Goal: Task Accomplishment & Management: Manage account settings

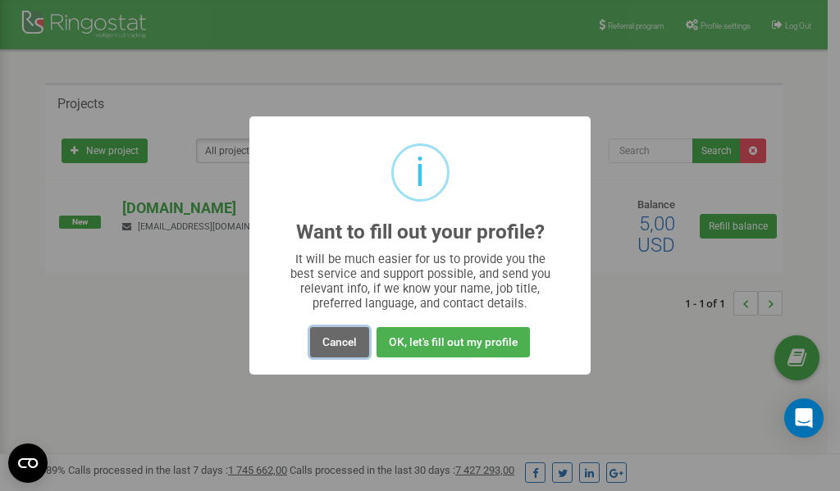
click at [336, 344] on button "Cancel" at bounding box center [339, 342] width 59 height 30
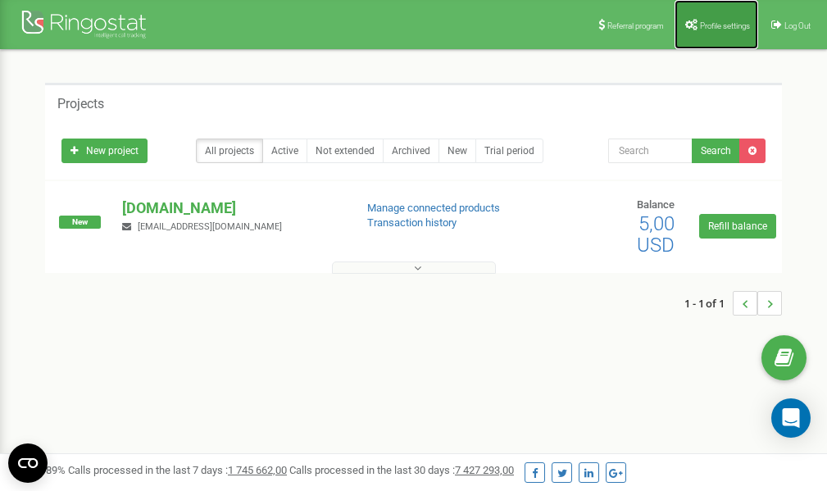
click at [719, 21] on span "Profile settings" at bounding box center [725, 25] width 50 height 9
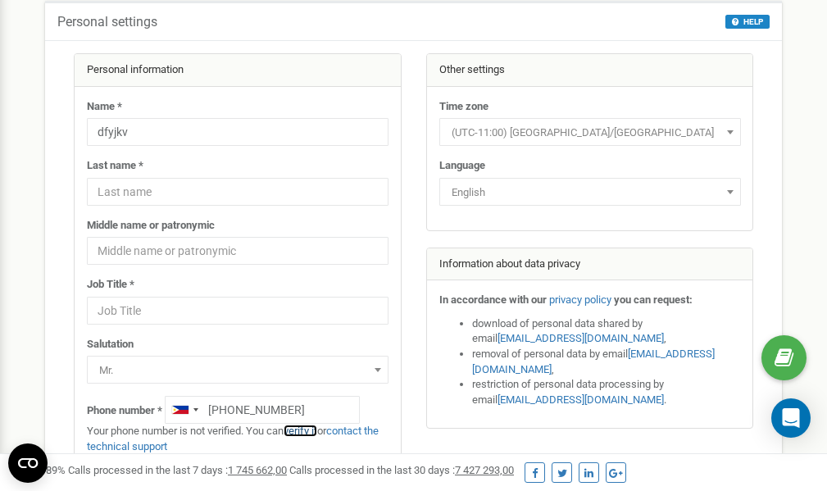
click at [302, 431] on link "verify it" at bounding box center [301, 431] width 34 height 12
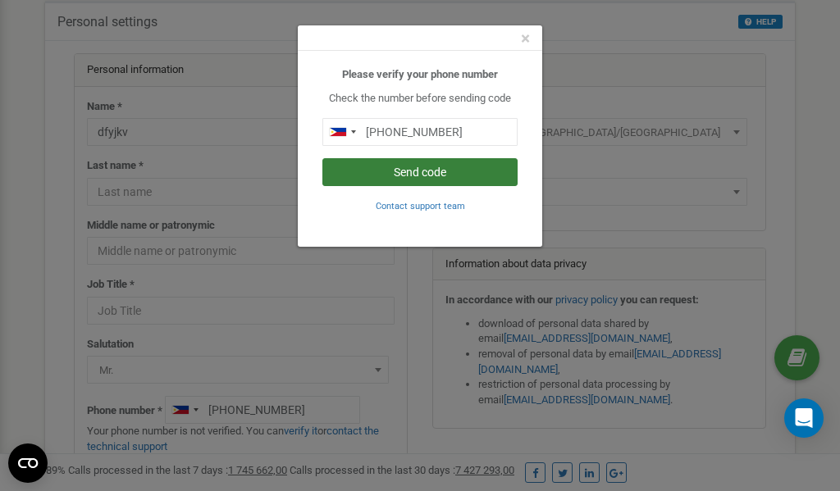
click at [448, 173] on button "Send code" at bounding box center [419, 172] width 195 height 28
